Goal: Check status: Check status

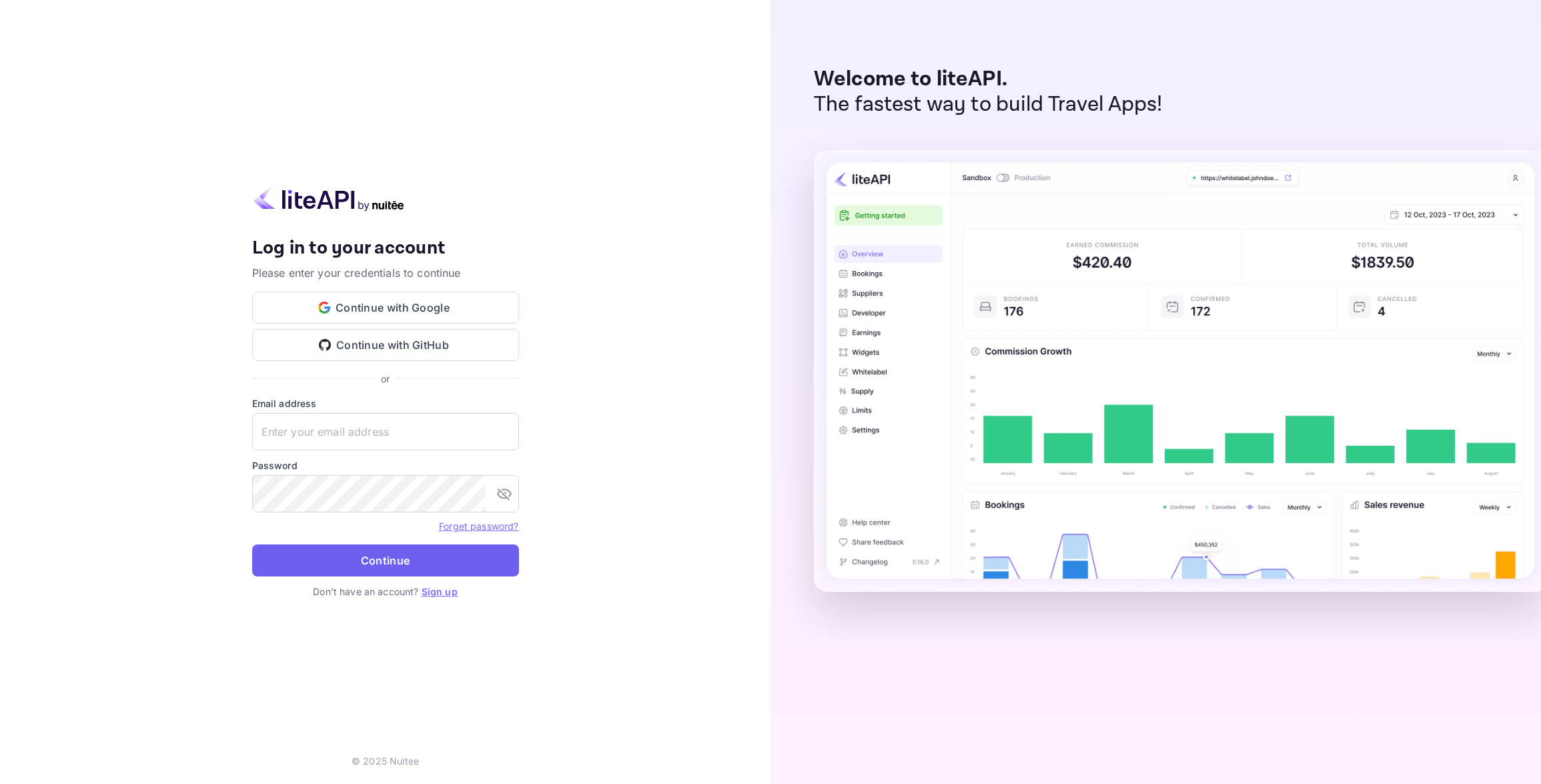
type input "[EMAIL_ADDRESS][DOMAIN_NAME]"
click at [367, 560] on button "Continue" at bounding box center [385, 561] width 267 height 32
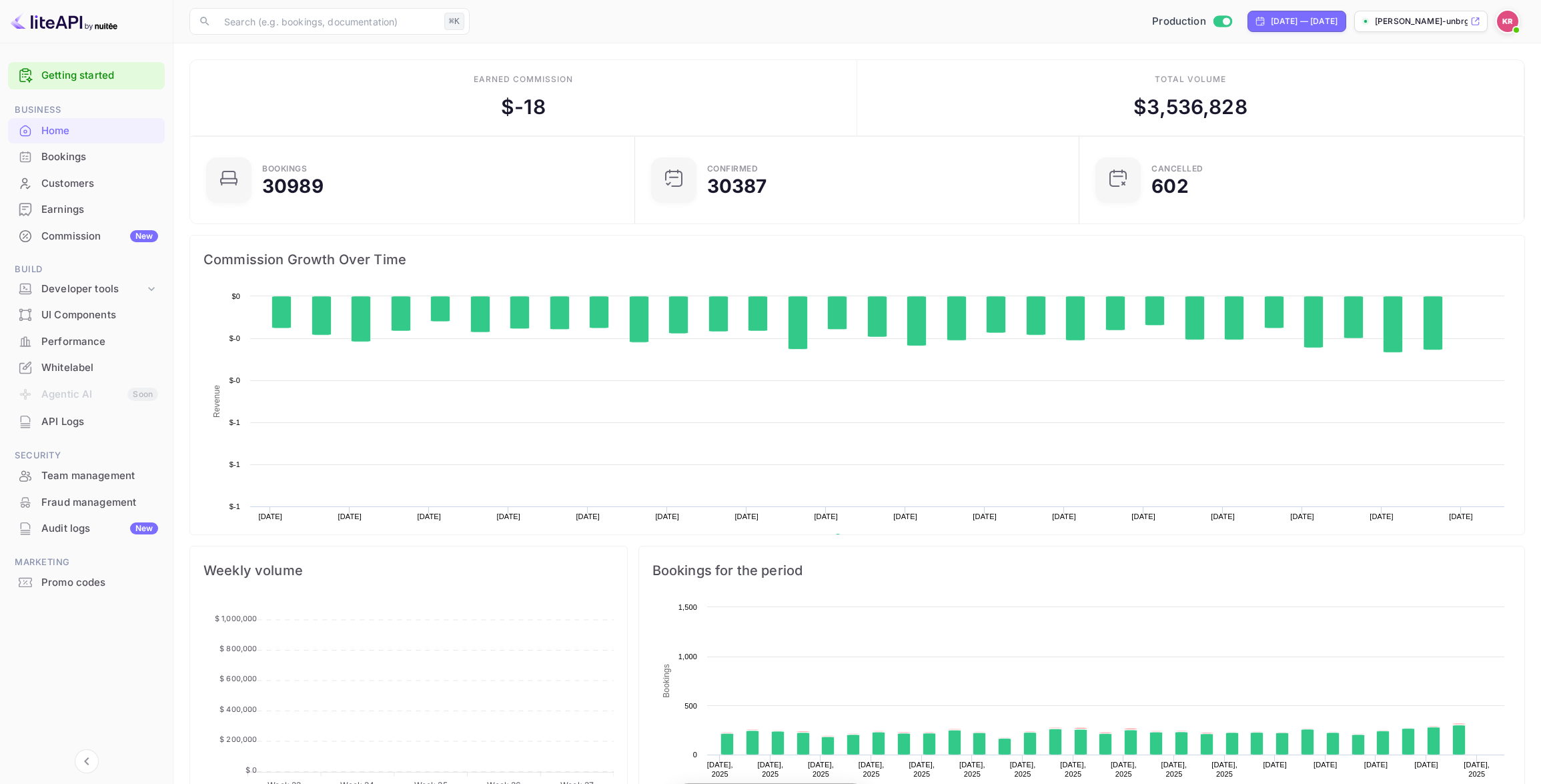
scroll to position [217, 437]
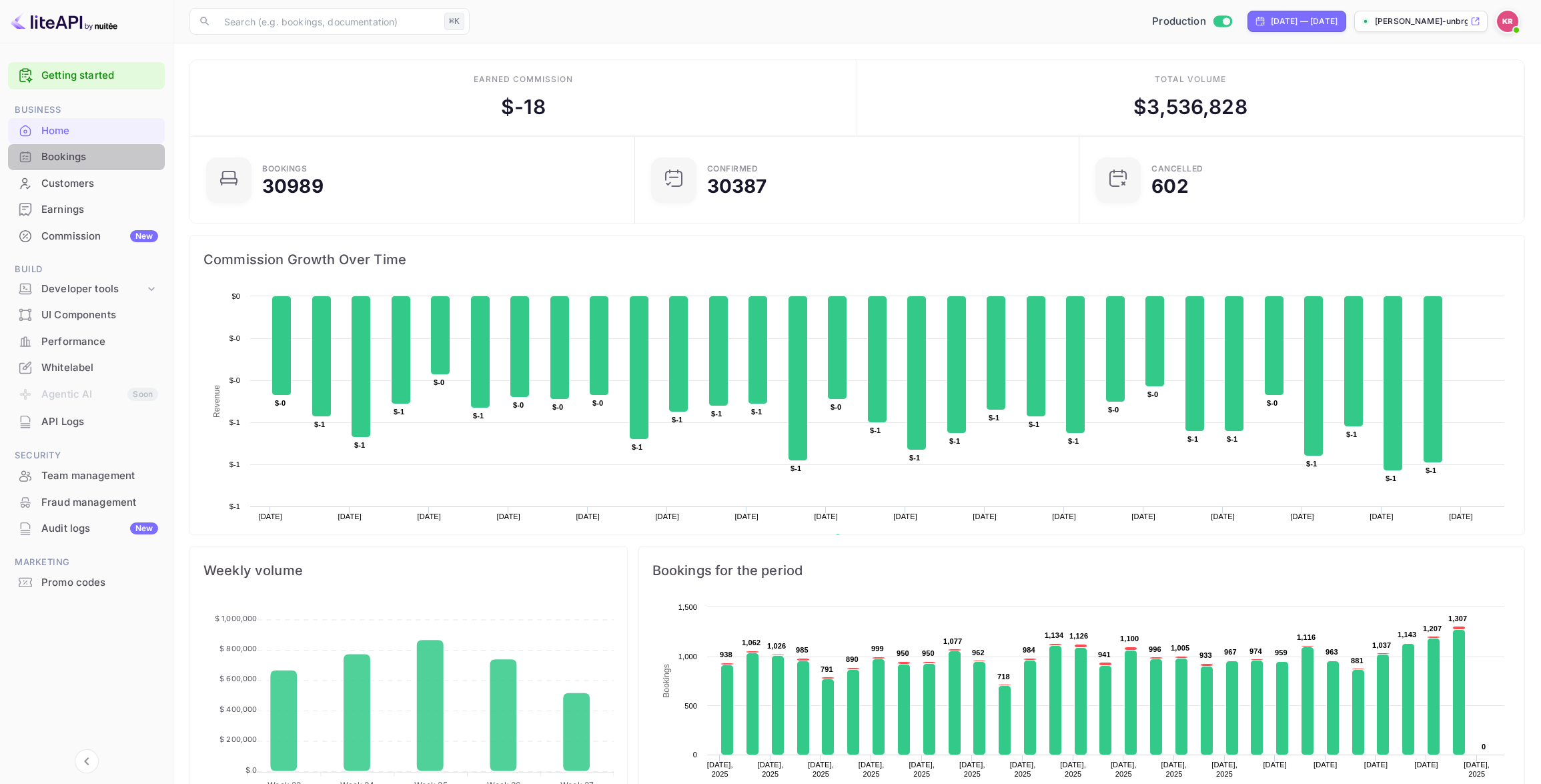
click at [84, 151] on div "Bookings" at bounding box center [100, 157] width 117 height 15
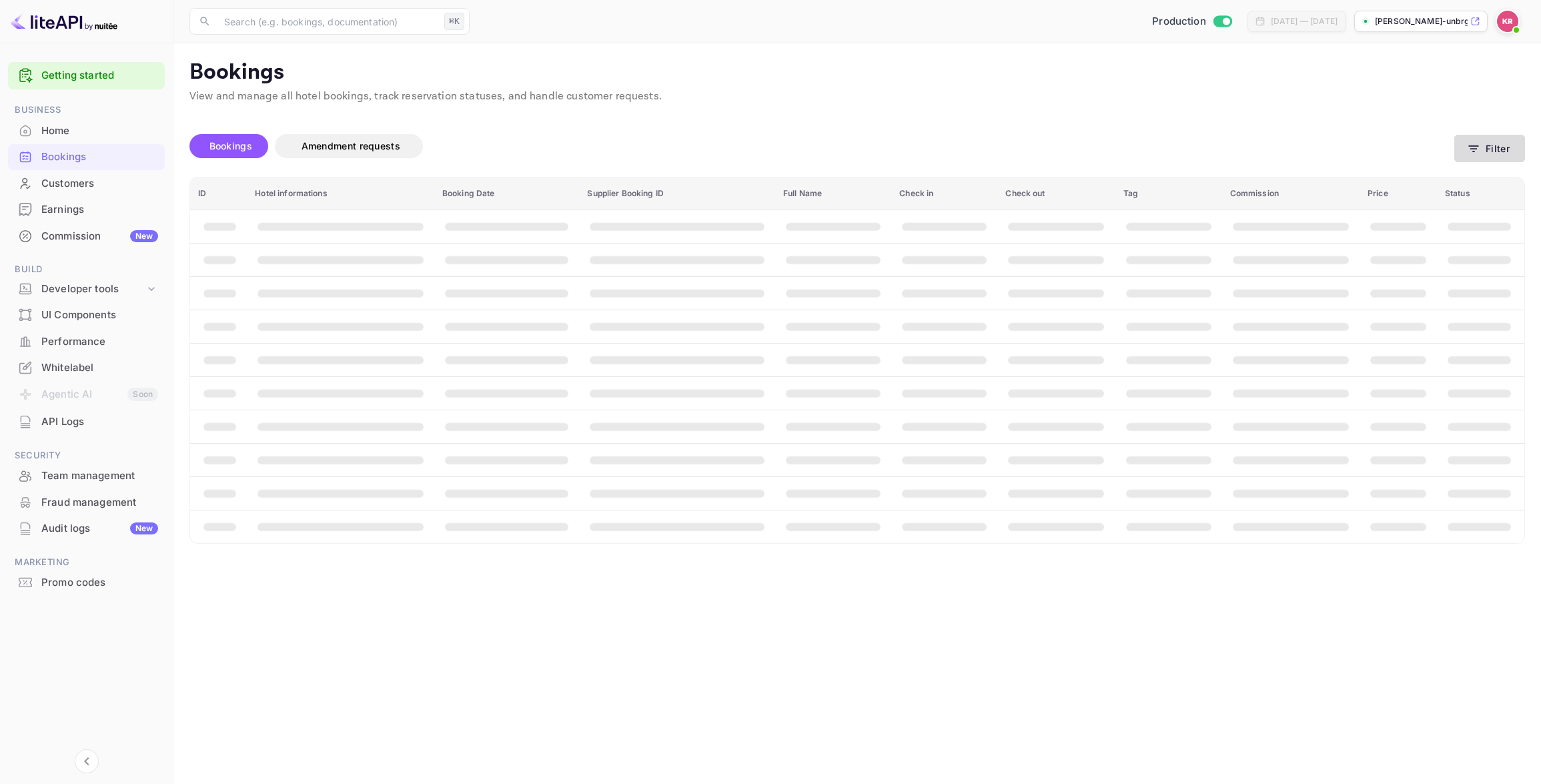
click at [1482, 149] on button "Filter" at bounding box center [1489, 148] width 71 height 27
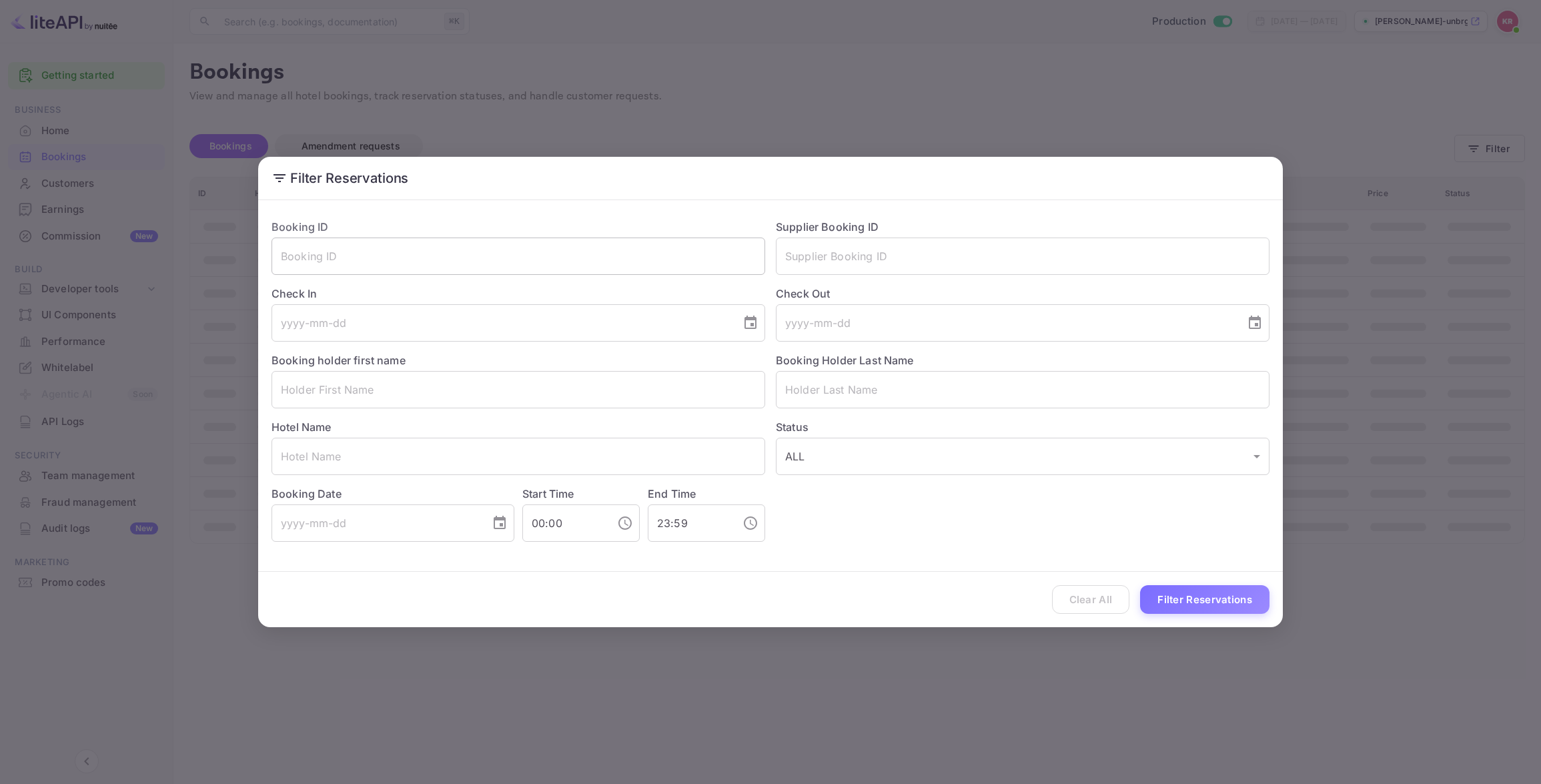
click at [280, 255] on input "text" at bounding box center [518, 255] width 493 height 37
paste input "vGS6NGWv1"
click at [283, 258] on input "vGS6NGWv1" at bounding box center [518, 255] width 493 height 37
click at [285, 255] on input "vGS6NGWv1" at bounding box center [518, 255] width 493 height 37
type input "vGS6NGWv1"
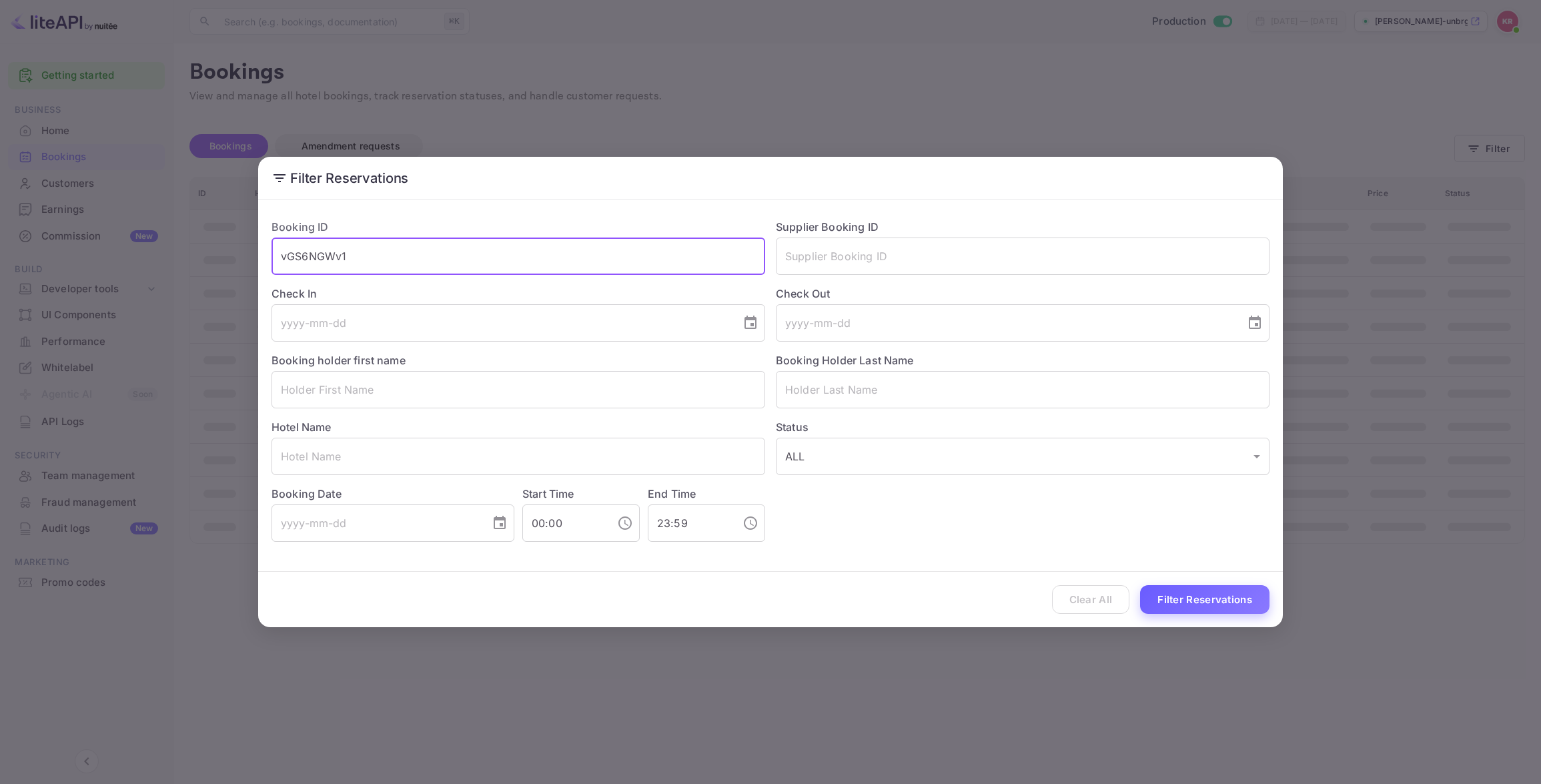
click at [1191, 604] on button "Filter Reservations" at bounding box center [1204, 599] width 129 height 28
